Goal: Complete application form

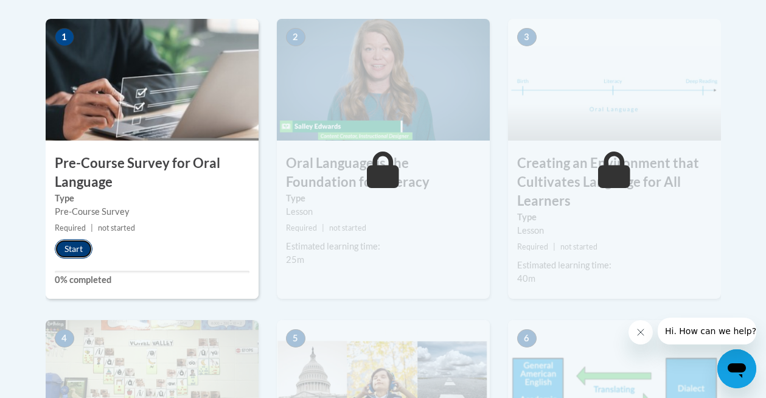
click at [77, 242] on button "Start" at bounding box center [74, 248] width 38 height 19
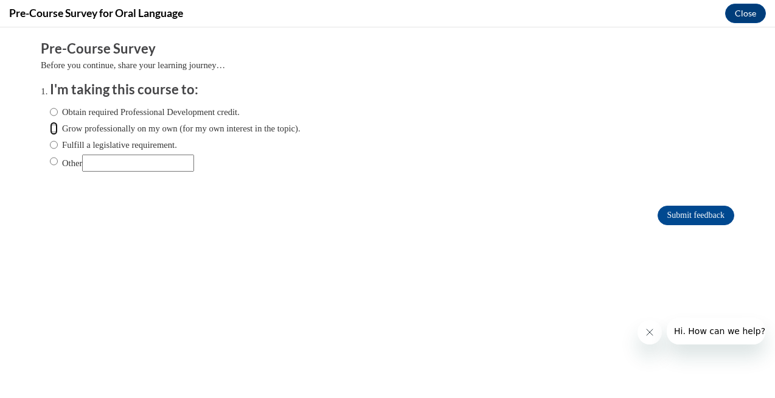
click at [50, 128] on input "Grow professionally on my own (for my own interest in the topic)." at bounding box center [54, 128] width 8 height 13
radio input "true"
click at [50, 144] on input "Fulfill a legislative requirement." at bounding box center [54, 144] width 8 height 13
radio input "true"
click at [670, 215] on input "Submit feedback" at bounding box center [695, 215] width 77 height 19
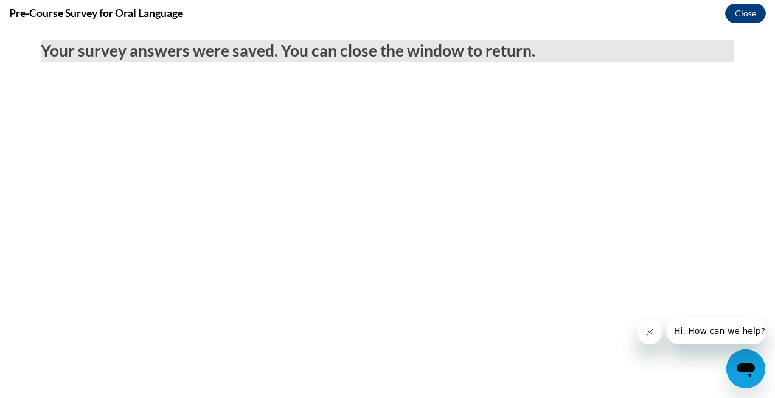
click at [743, 24] on div "Pre-Course Survey for Oral Language Close" at bounding box center [387, 13] width 775 height 27
click at [741, 19] on button "Close" at bounding box center [745, 13] width 41 height 19
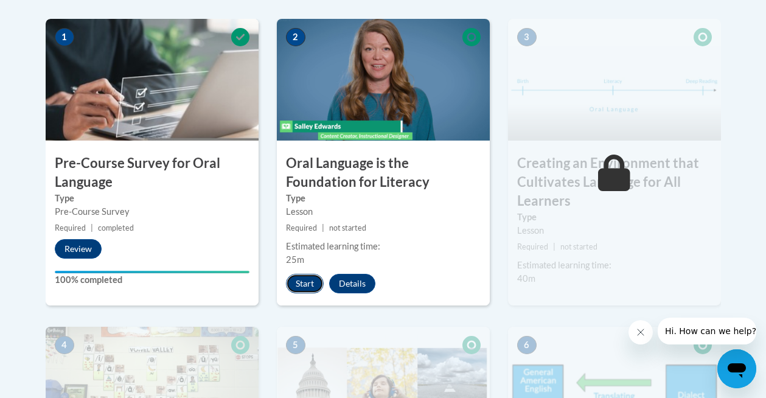
click at [304, 280] on button "Start" at bounding box center [305, 283] width 38 height 19
